Goal: Task Accomplishment & Management: Complete application form

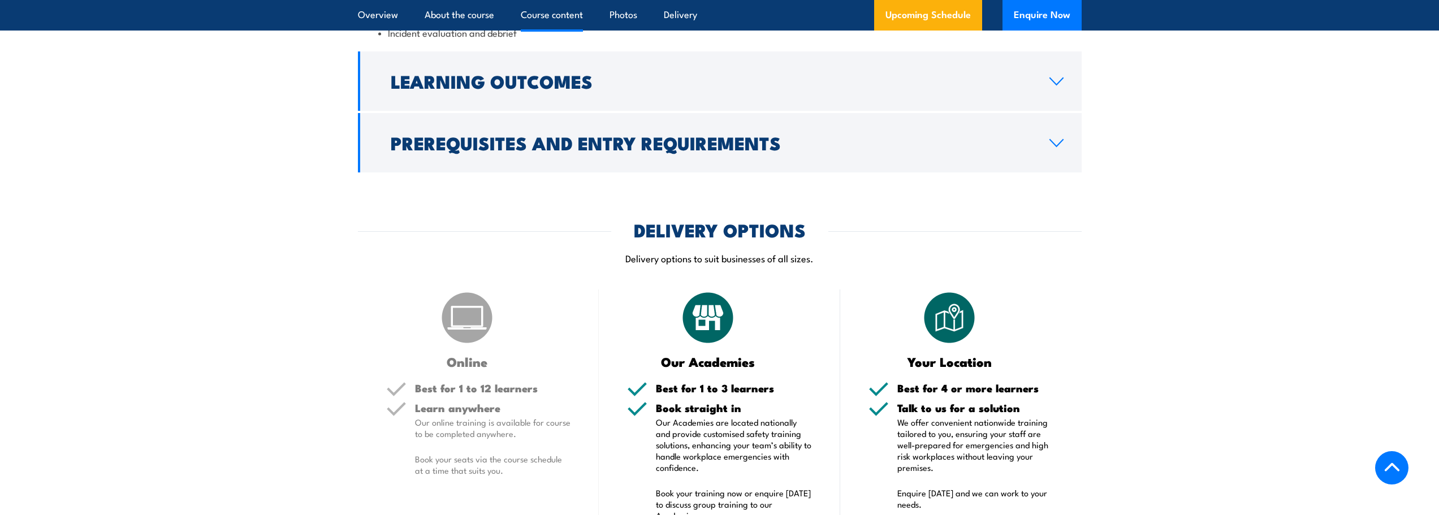
scroll to position [1583, 0]
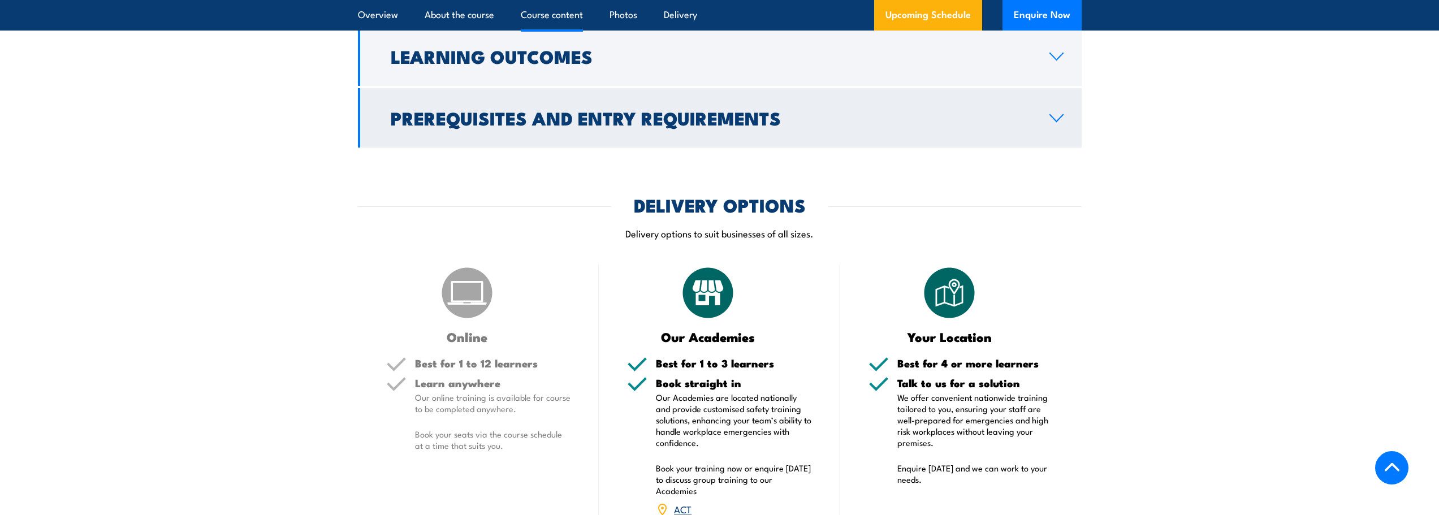
click at [1062, 123] on icon at bounding box center [1056, 118] width 15 height 9
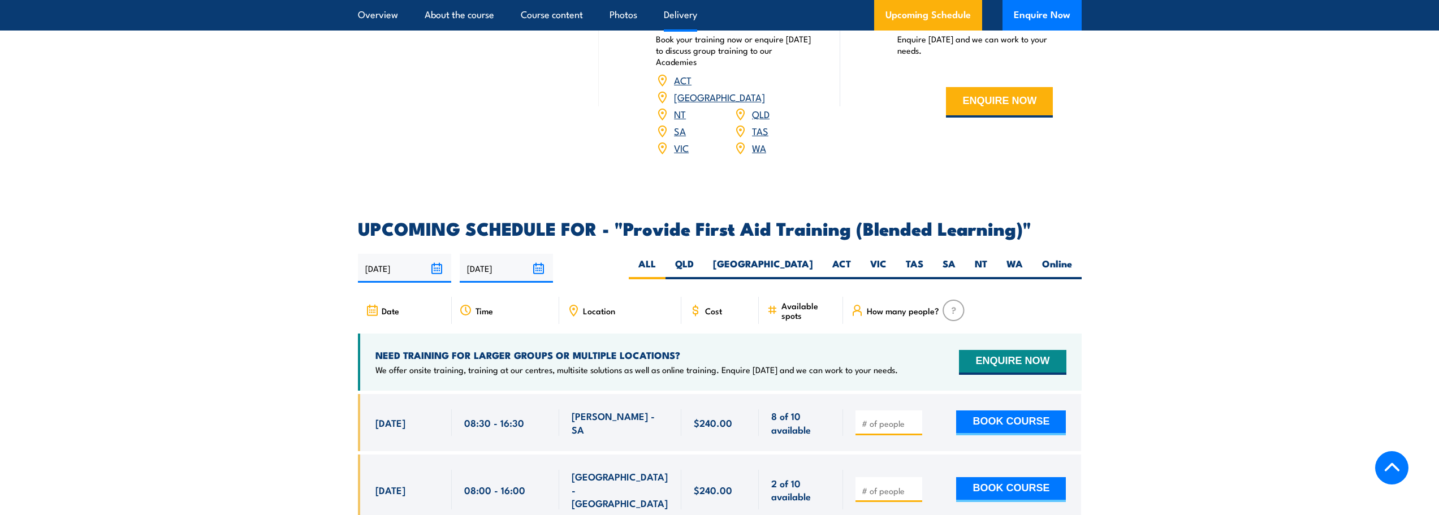
scroll to position [2024, 0]
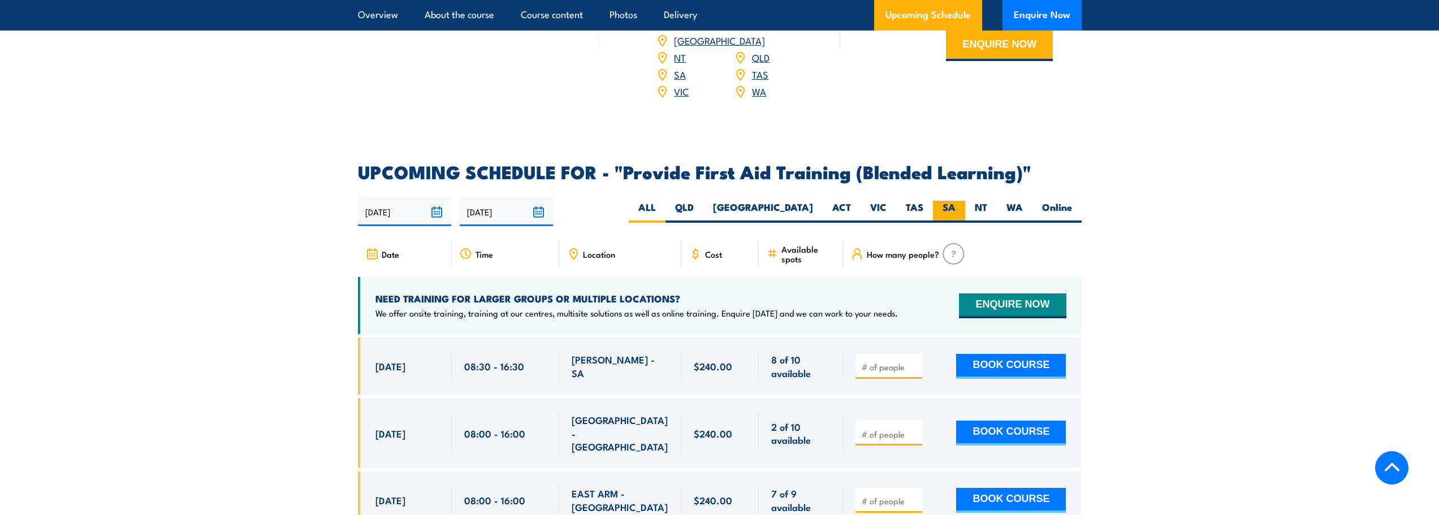
click at [952, 212] on label "SA" at bounding box center [949, 212] width 32 height 22
click at [956, 208] on input "SA" at bounding box center [959, 204] width 7 height 7
radio input "true"
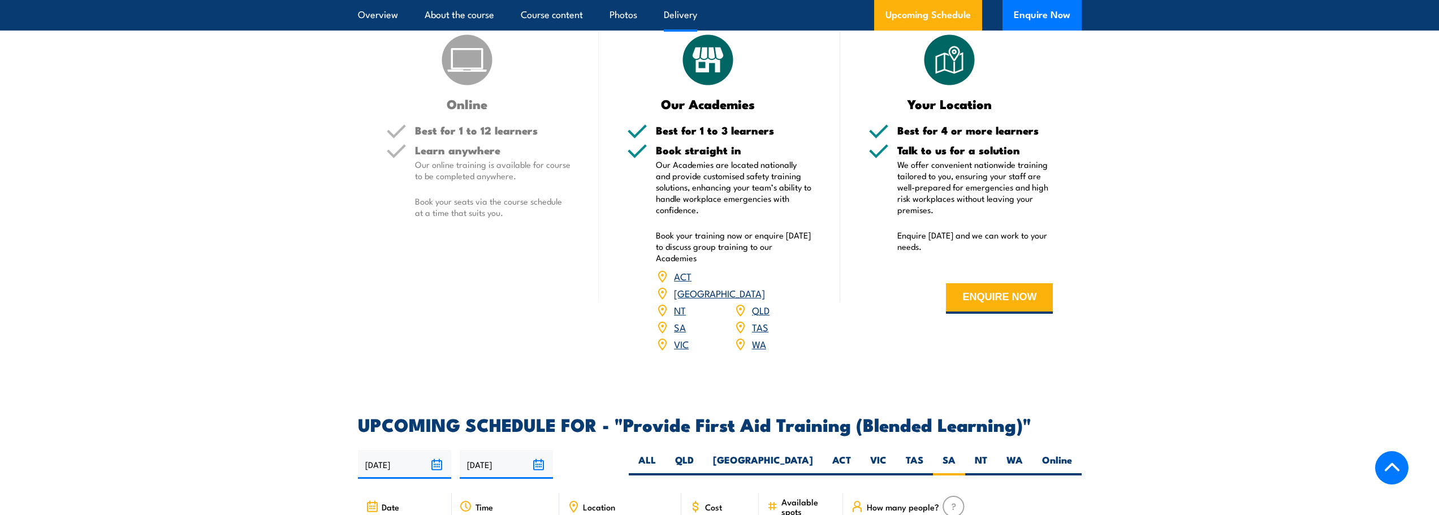
scroll to position [1788, 0]
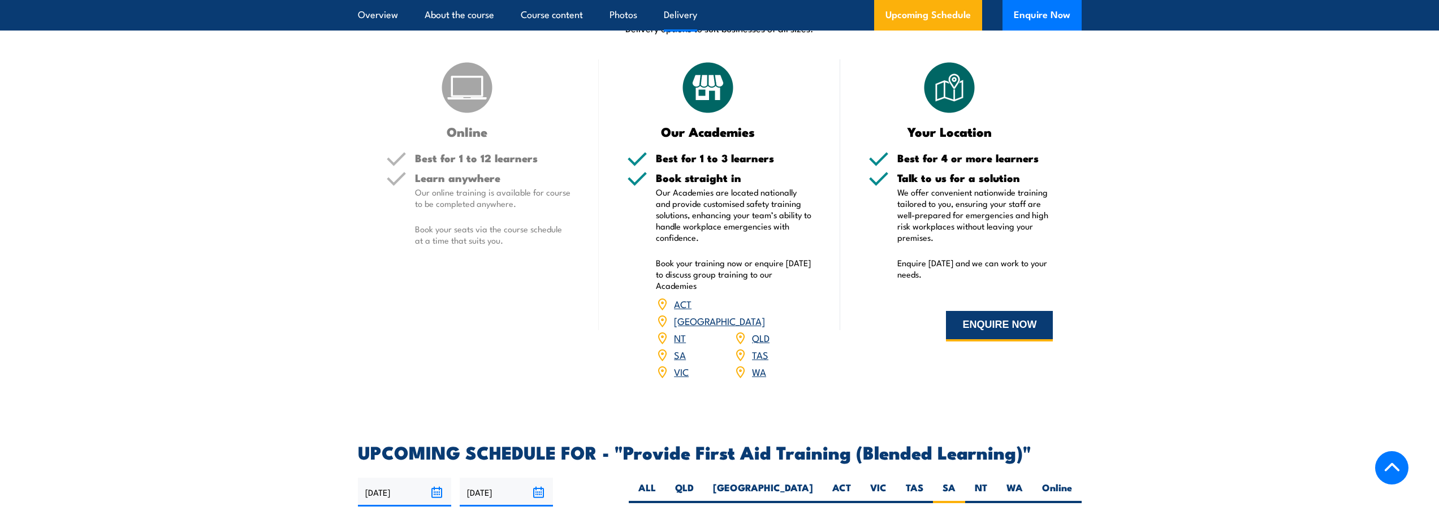
click at [1010, 342] on button "ENQUIRE NOW" at bounding box center [999, 326] width 107 height 31
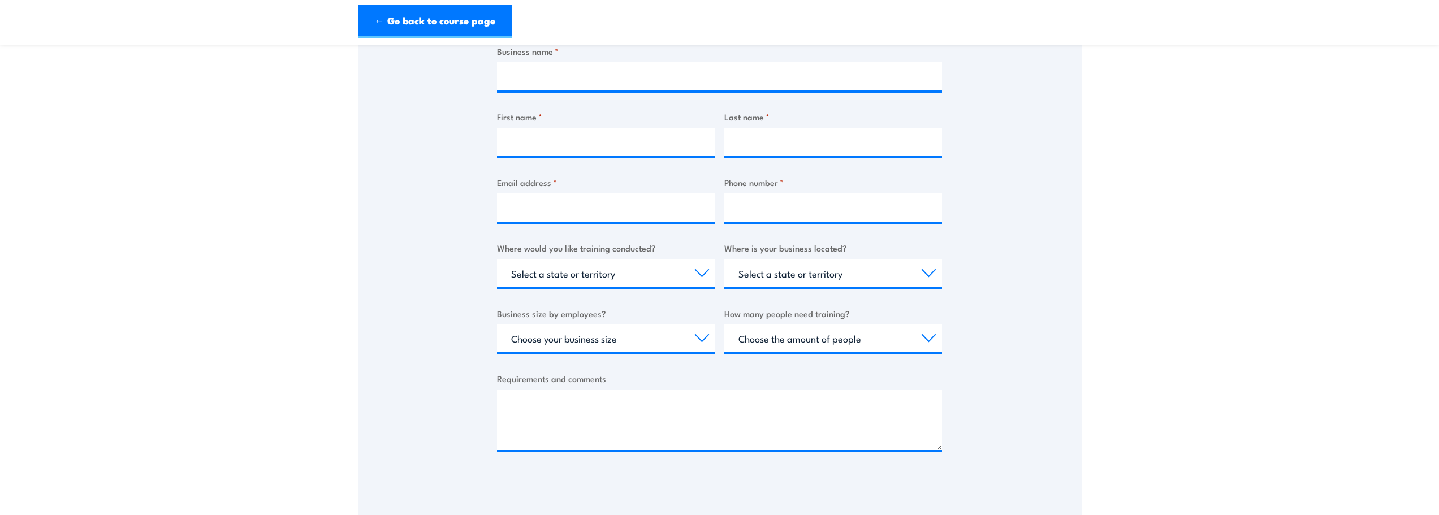
scroll to position [57, 0]
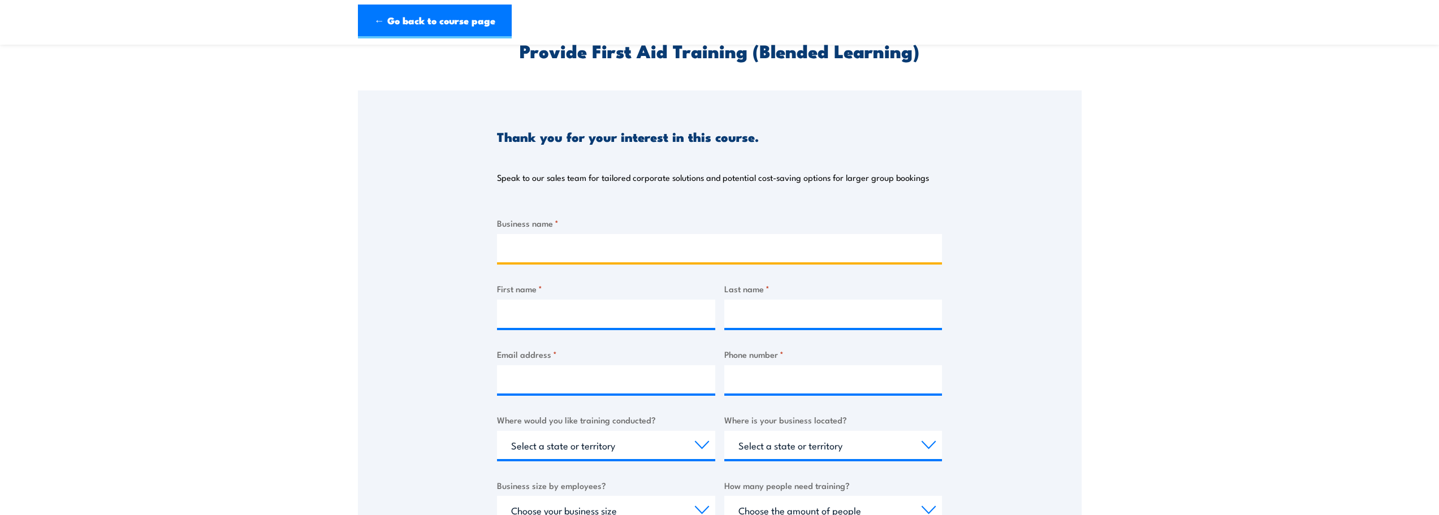
click at [706, 249] on input "Business name *" at bounding box center [719, 248] width 445 height 28
type input "[PERSON_NAME] Prefab"
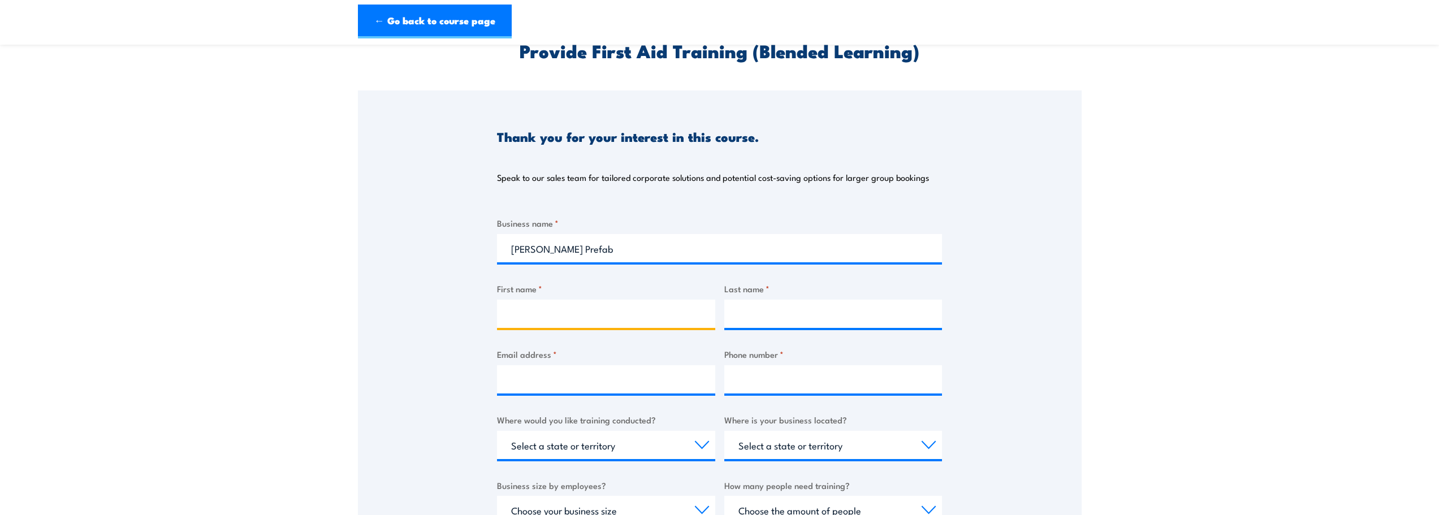
click at [610, 314] on input "First name *" at bounding box center [606, 314] width 218 height 28
type input "[PERSON_NAME]"
type input "Smyth"
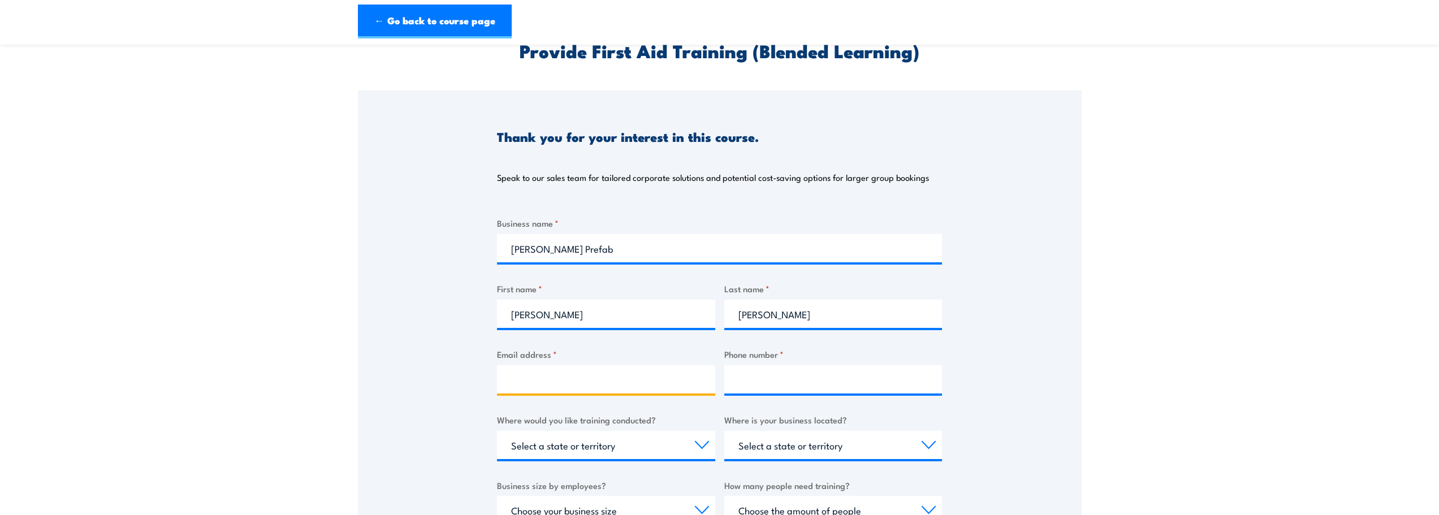
click at [590, 372] on input "Email address *" at bounding box center [606, 379] width 218 height 28
type input "Emily.smyth@rcpl.com.au"
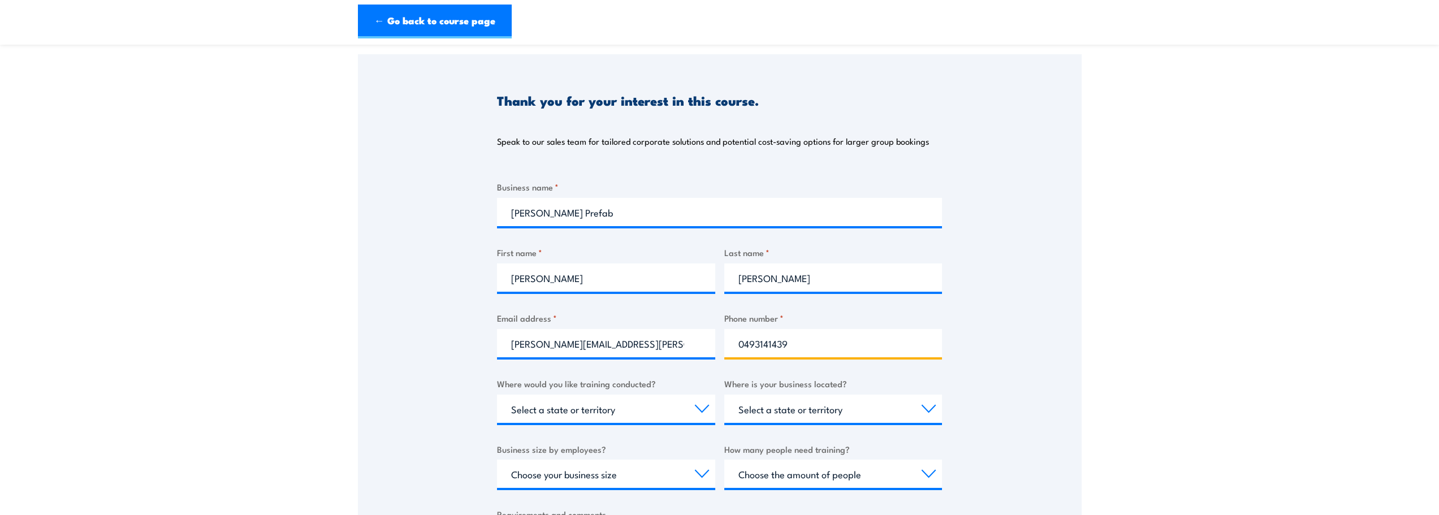
scroll to position [113, 0]
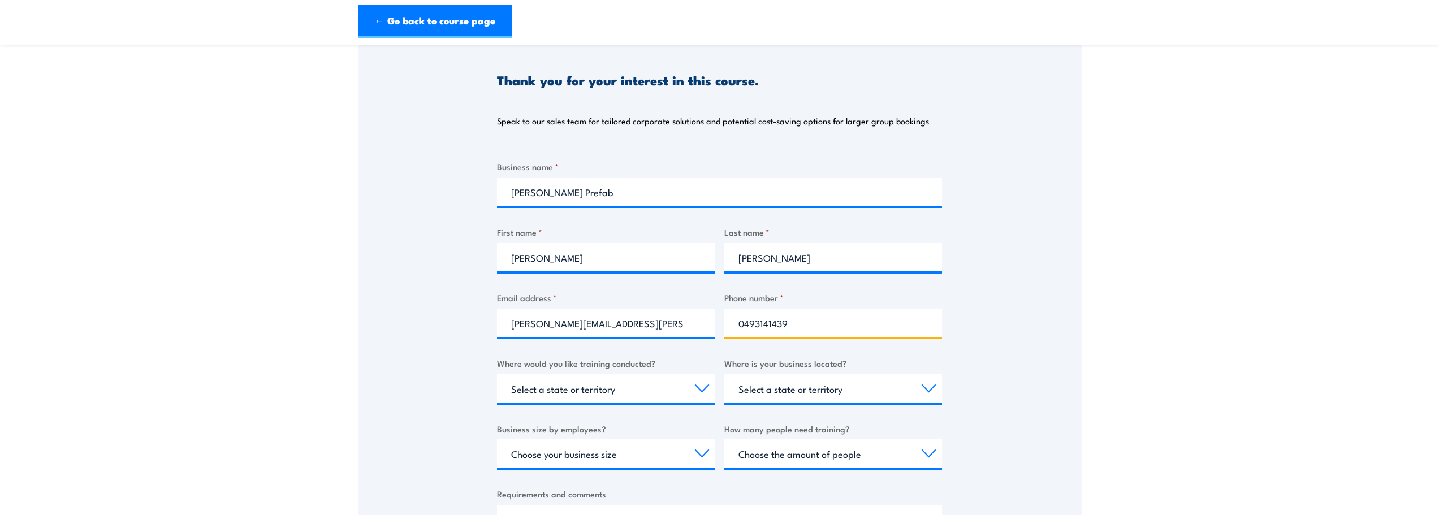
type input "0493141439"
click at [615, 390] on select "Select a state or territory Nationally - multiple locations QLD NSW VIC SA ACT …" at bounding box center [606, 388] width 218 height 28
select select "SA"
click at [497, 374] on select "Select a state or territory Nationally - multiple locations QLD NSW VIC SA ACT …" at bounding box center [606, 388] width 218 height 28
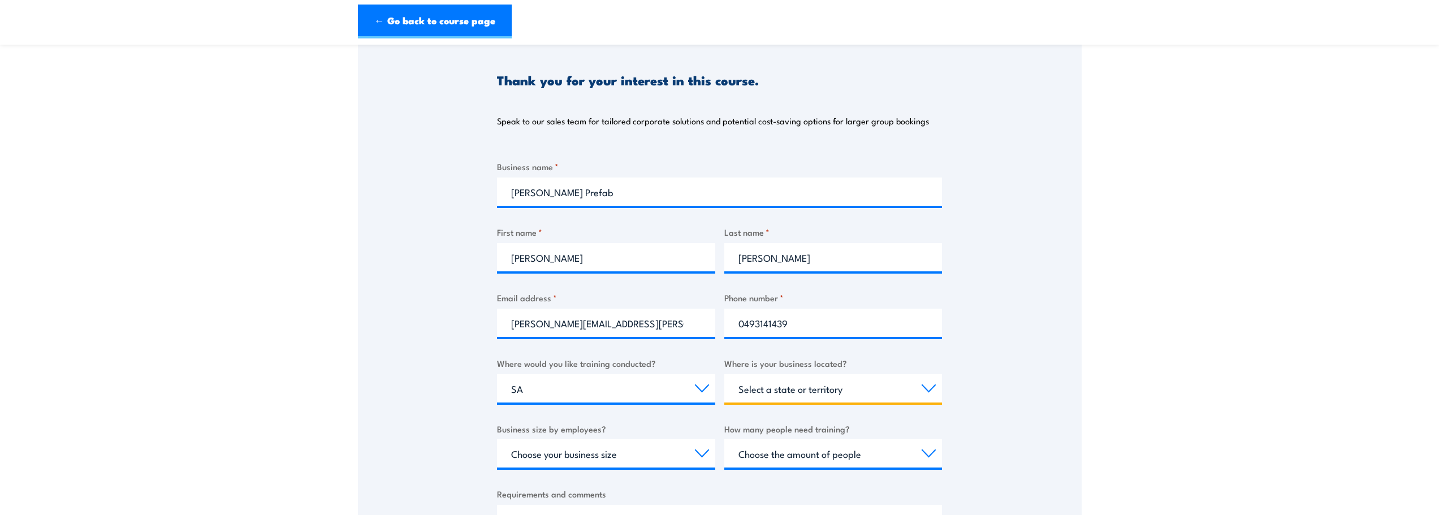
click at [855, 396] on select "Select a state or territory QLD NSW VIC SA ACT WA TAS NT" at bounding box center [833, 388] width 218 height 28
select select "SA"
click at [724, 374] on select "Select a state or territory QLD NSW VIC SA ACT WA TAS NT" at bounding box center [833, 388] width 218 height 28
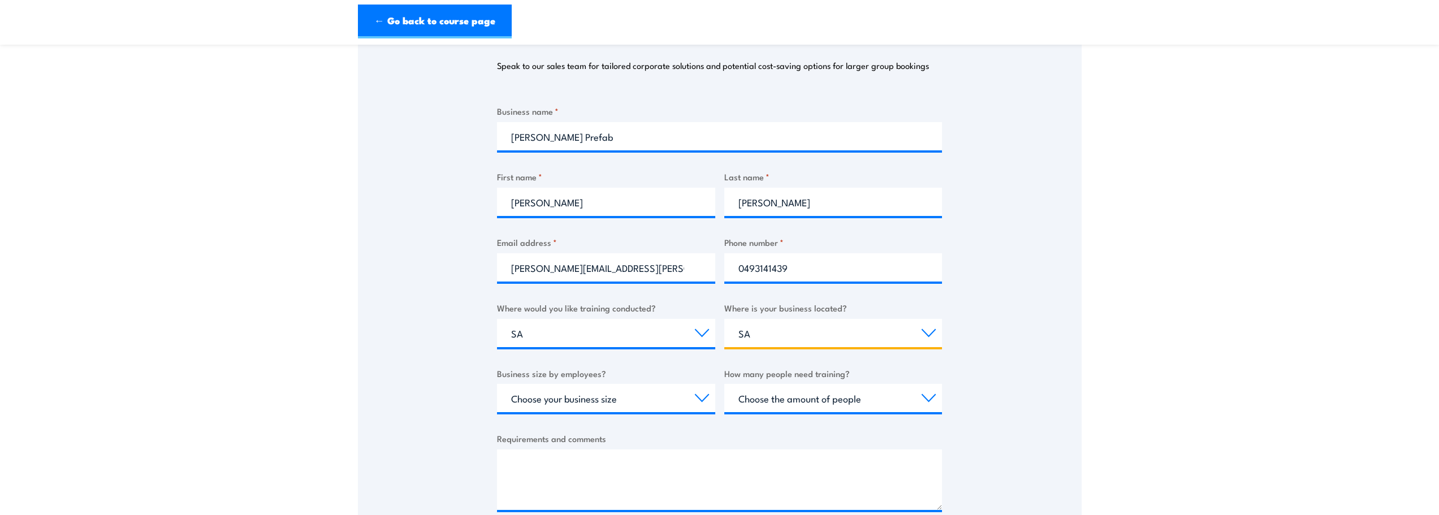
scroll to position [283, 0]
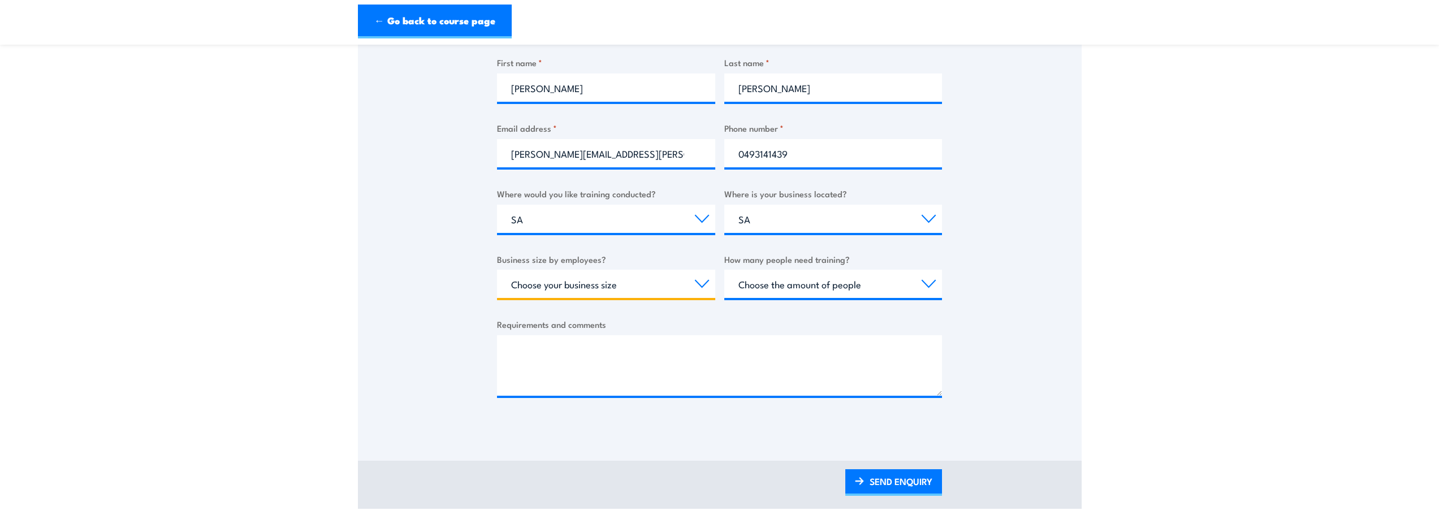
click at [684, 287] on select "Choose your business size 1 to 19 20 to 199 200+" at bounding box center [606, 284] width 218 height 28
select select "1 to 19"
click at [497, 270] on select "Choose your business size 1 to 19 20 to 199 200+" at bounding box center [606, 284] width 218 height 28
click at [858, 290] on select "Choose the amount of people 1 to 4 5 to 19 20+" at bounding box center [833, 284] width 218 height 28
select select "5 to 19"
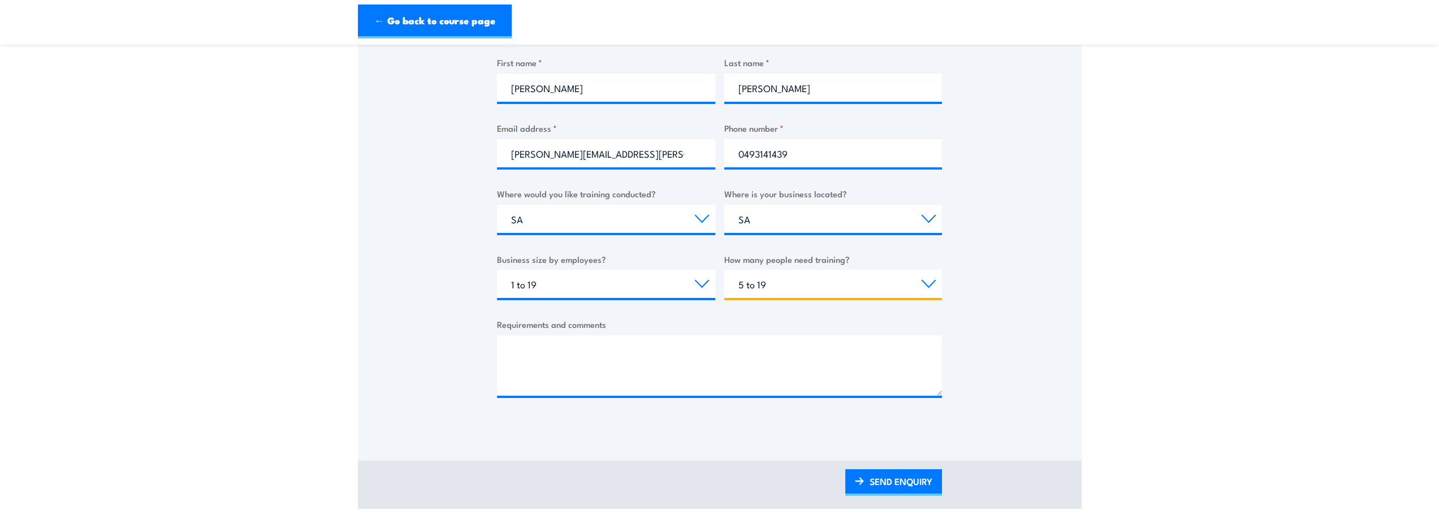
click at [724, 270] on select "Choose the amount of people 1 to 4 5 to 19 20+" at bounding box center [833, 284] width 218 height 28
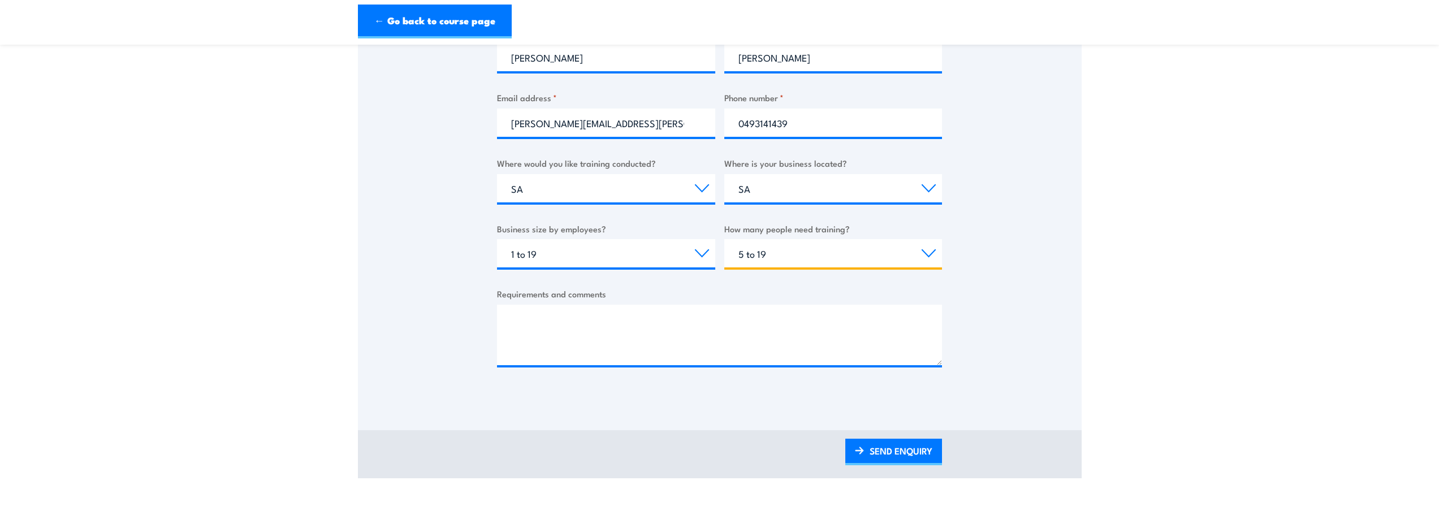
scroll to position [339, 0]
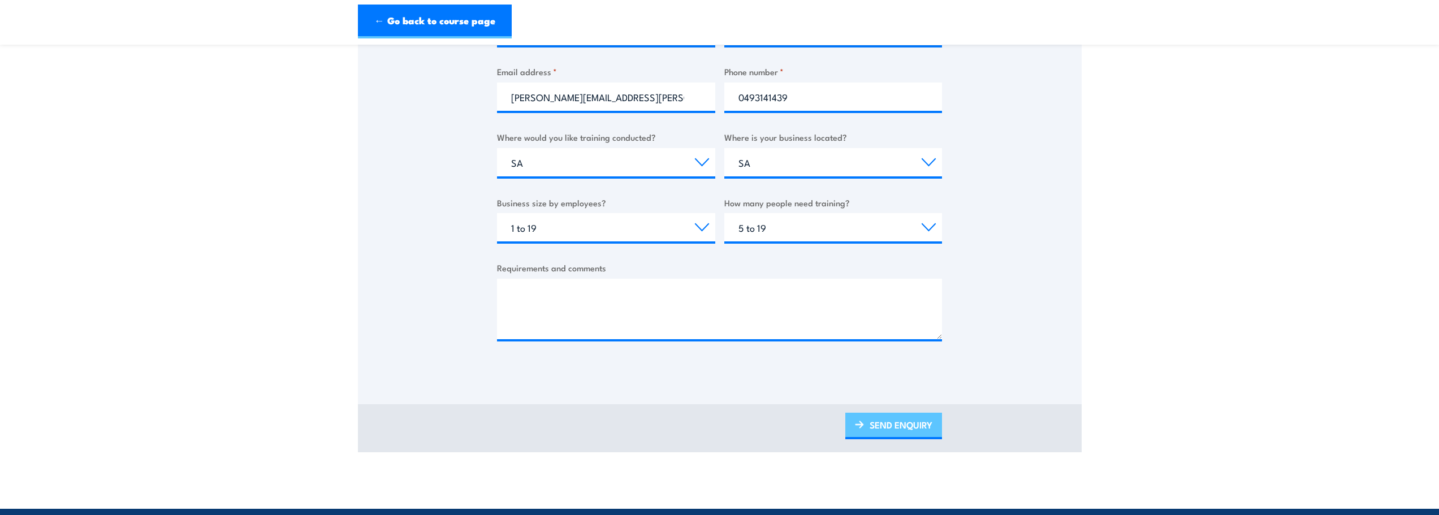
click at [895, 426] on link "SEND ENQUIRY" at bounding box center [893, 426] width 97 height 27
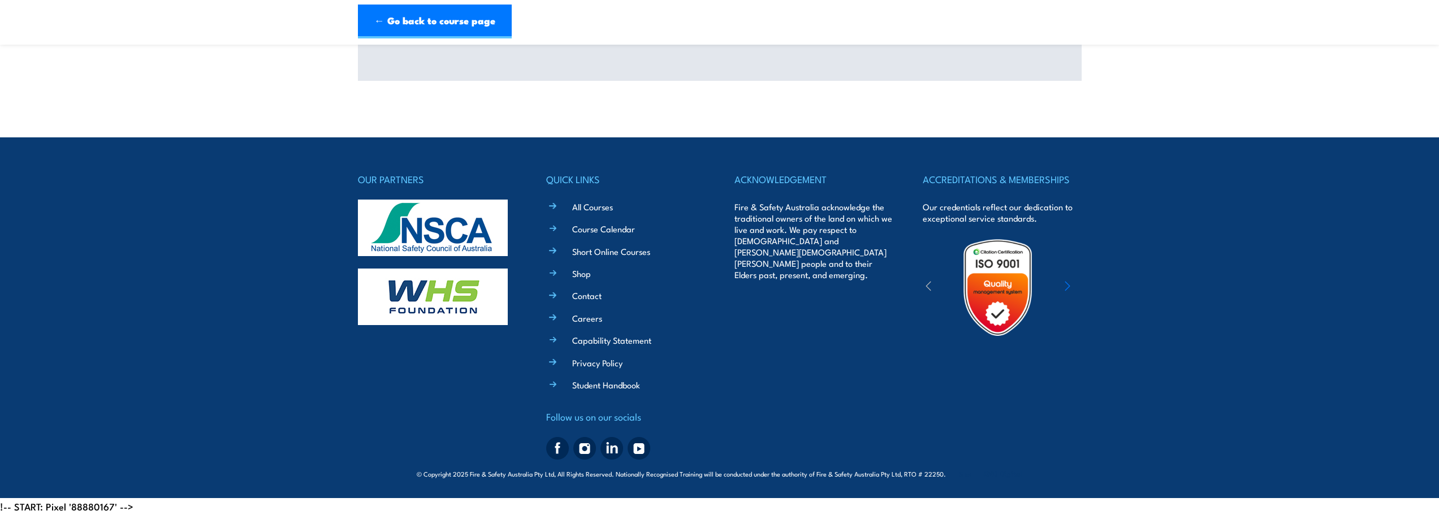
scroll to position [0, 0]
